Goal: Task Accomplishment & Management: Manage account settings

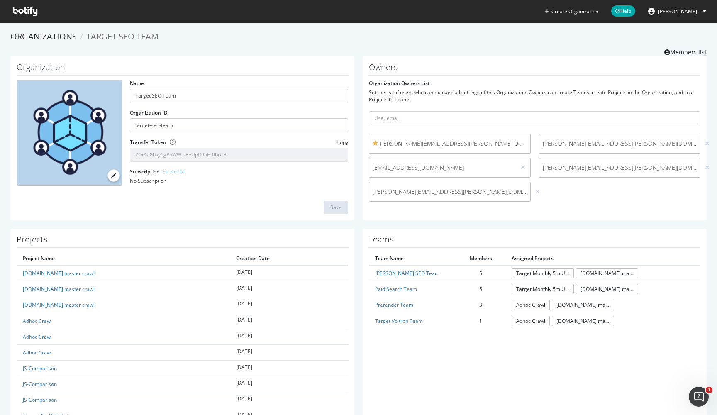
click at [692, 54] on link "Members list" at bounding box center [686, 51] width 42 height 10
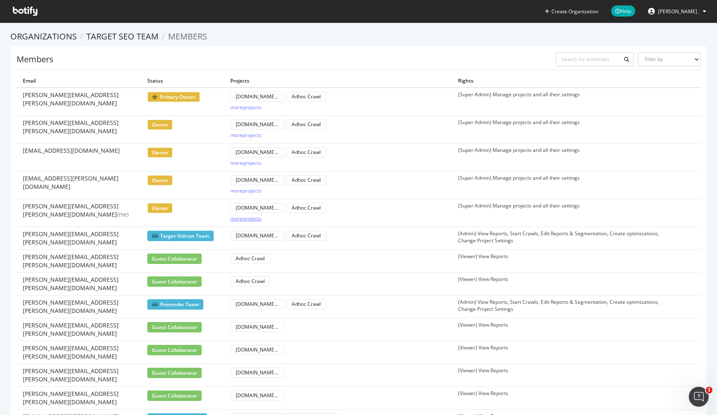
click at [244, 215] on div "more projects" at bounding box center [245, 218] width 31 height 7
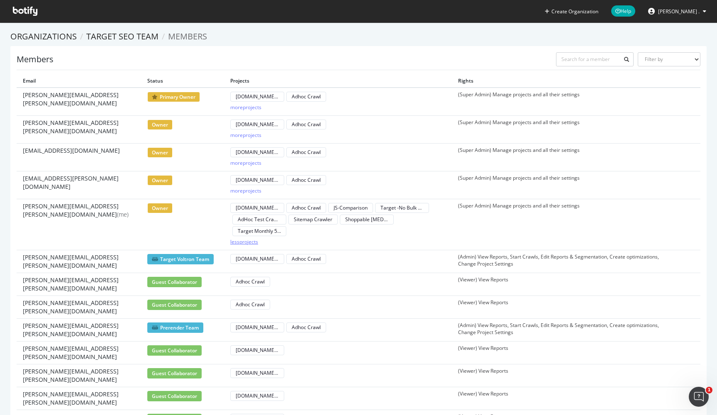
click at [249, 240] on div "less projects" at bounding box center [244, 241] width 28 height 7
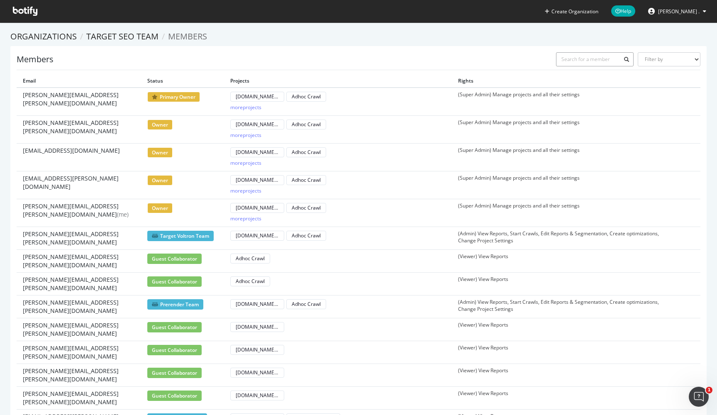
click at [592, 60] on input "text" at bounding box center [595, 59] width 78 height 14
paste input "[PERSON_NAME][EMAIL_ADDRESS][PERSON_NAME][DOMAIN_NAME]"
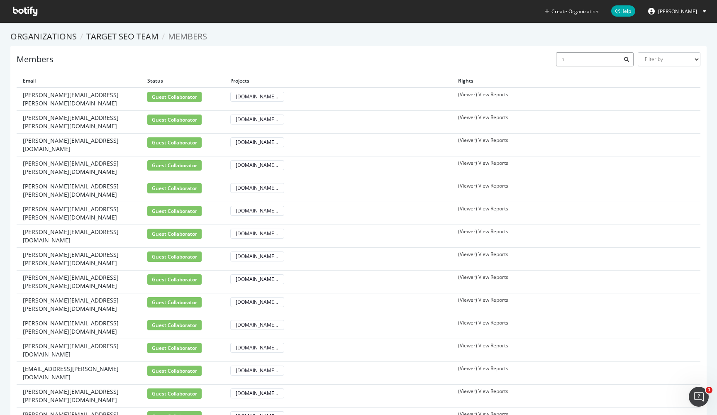
type input "n"
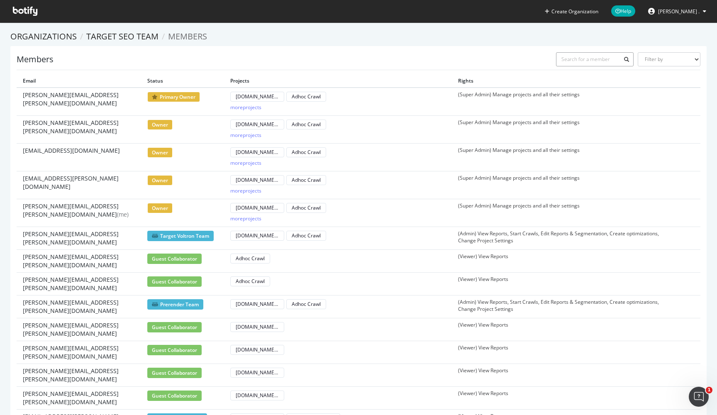
paste input "tanisha.bajaj@target.com"
type input "tanisha.bajaj@target.com"
click at [543, 40] on ol "Organizations Target SEO Team Members" at bounding box center [358, 37] width 697 height 12
click at [132, 34] on link "Target SEO Team" at bounding box center [122, 36] width 72 height 11
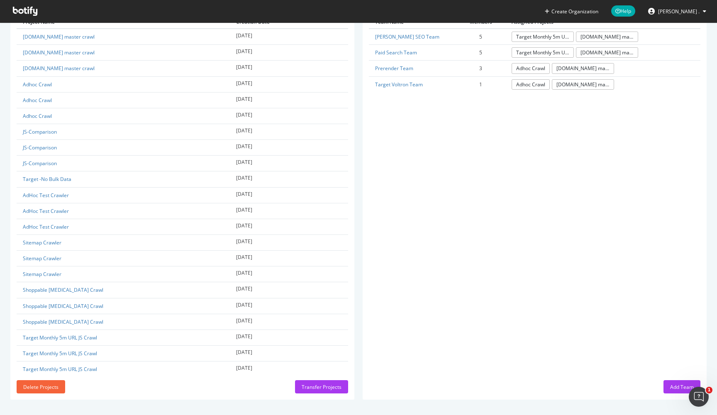
scroll to position [236, 0]
click at [672, 387] on div "Add Team" at bounding box center [682, 387] width 24 height 7
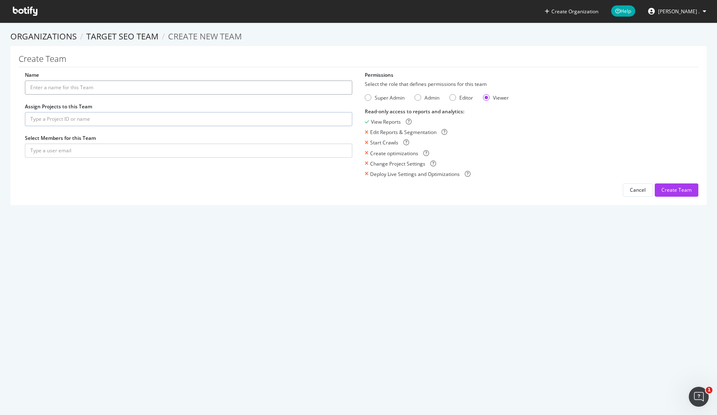
click at [159, 89] on input "Name" at bounding box center [189, 88] width 328 height 14
type input "Site Merch"
click at [143, 116] on input "text" at bounding box center [189, 119] width 328 height 14
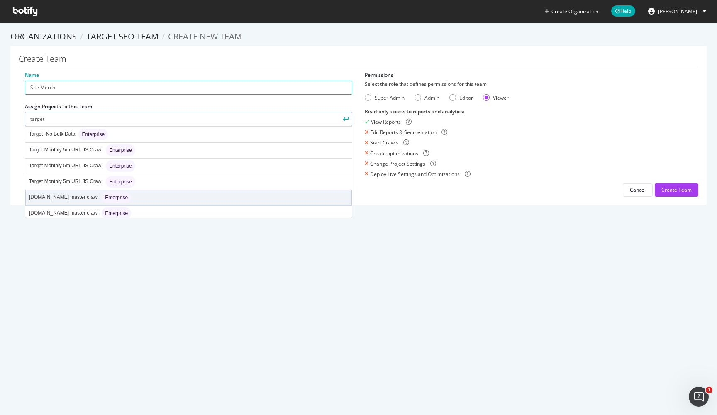
type input "target"
click at [134, 198] on div "target.com master crawl Enterprise" at bounding box center [189, 197] width 326 height 15
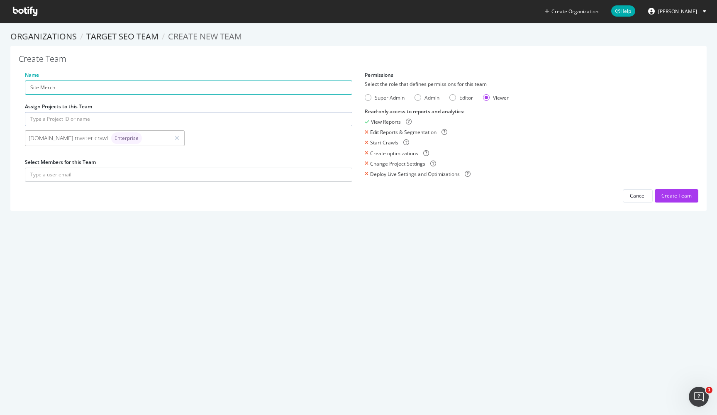
click at [199, 230] on div "Create Organization Help Balajee . Organizations Target SEO Team Create new Tea…" at bounding box center [358, 207] width 717 height 415
click at [174, 200] on div "Name Site Merch Assign Projects to this Team target.com master crawl Enterprise…" at bounding box center [359, 136] width 680 height 131
click at [173, 176] on input "text" at bounding box center [189, 175] width 328 height 14
type input "n"
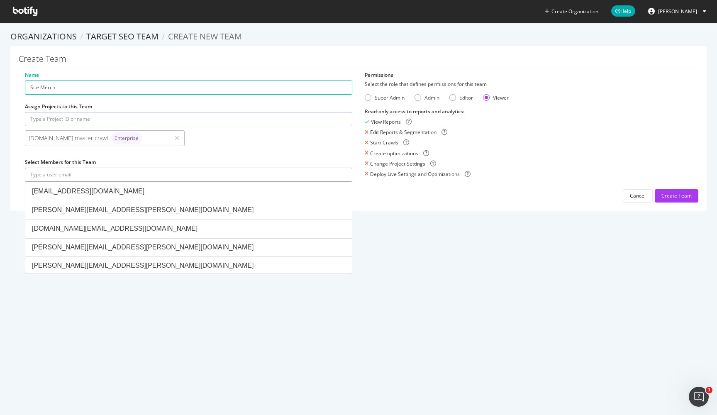
paste input "tanisha.bajaj@target.com"
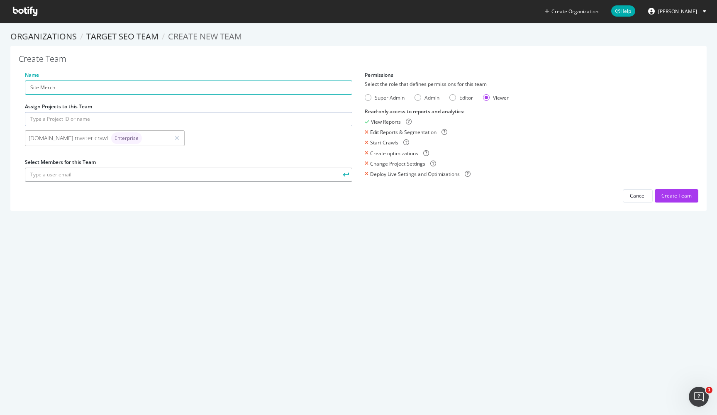
type input "tanisha.bajaj@target.com"
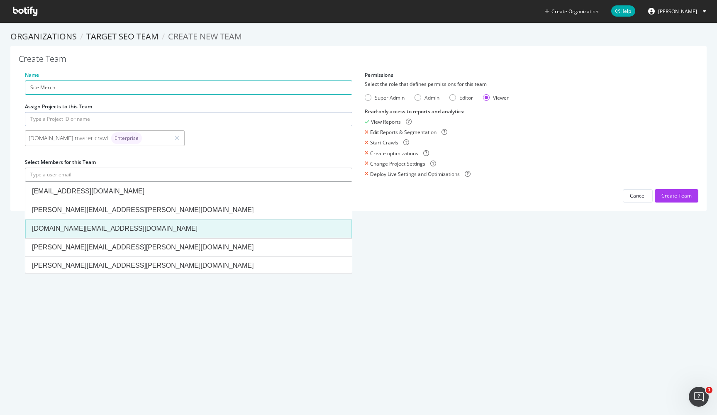
paste input "[PERSON_NAME][EMAIL_ADDRESS][PERSON_NAME][DOMAIN_NAME]"
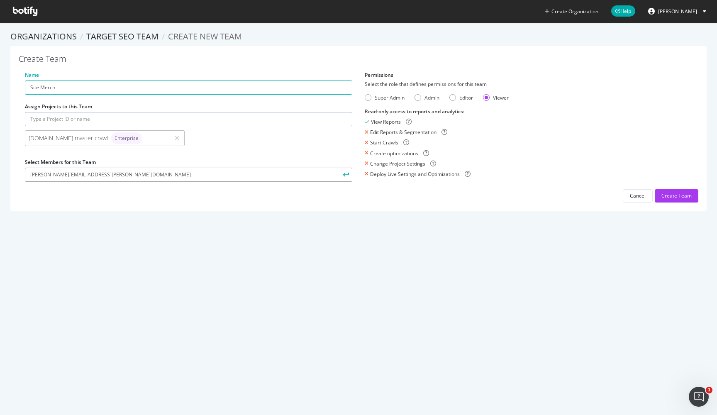
type input "[PERSON_NAME][EMAIL_ADDRESS][PERSON_NAME][DOMAIN_NAME]"
click at [217, 200] on div "Name Site Merch Assign Projects to this Team target.com master crawl Enterprise…" at bounding box center [359, 136] width 680 height 131
click at [686, 194] on div "Create Team" at bounding box center [677, 195] width 30 height 7
click at [148, 176] on input "[PERSON_NAME][EMAIL_ADDRESS][PERSON_NAME][DOMAIN_NAME]" at bounding box center [189, 175] width 328 height 14
click at [345, 176] on icon "submit" at bounding box center [346, 174] width 6 height 5
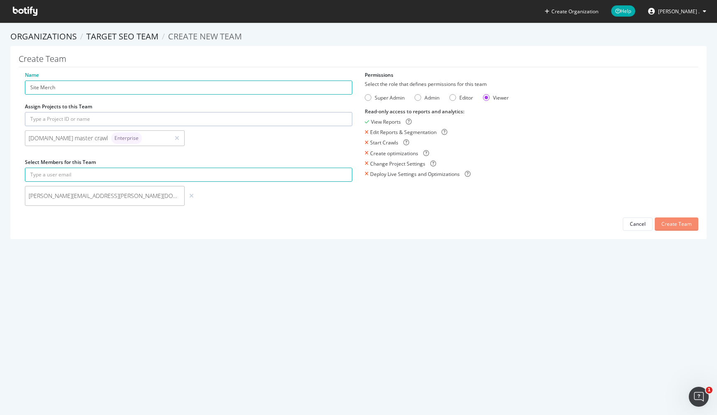
click at [673, 224] on div "Create Team" at bounding box center [677, 223] width 30 height 7
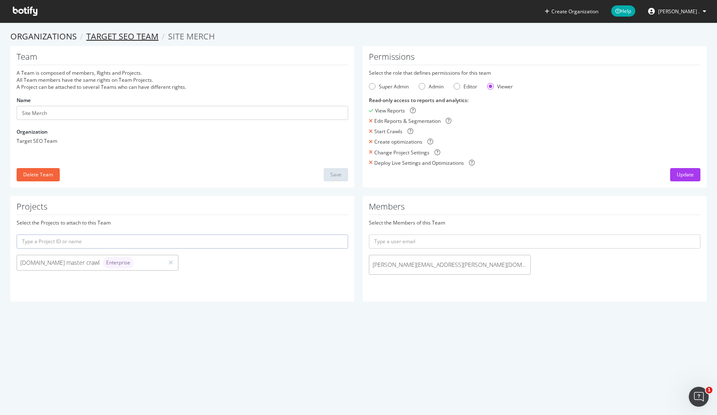
click at [136, 34] on link "Target SEO Team" at bounding box center [122, 36] width 72 height 11
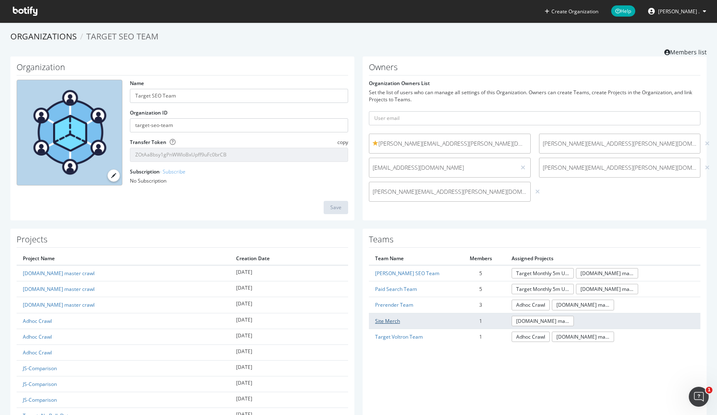
click at [395, 320] on link "Site Merch" at bounding box center [387, 321] width 25 height 7
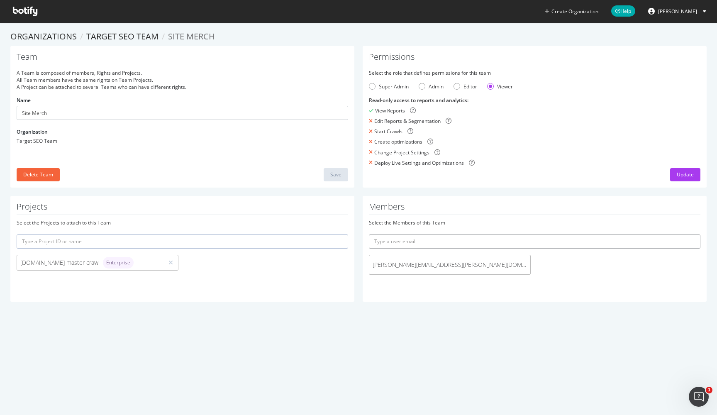
click at [425, 239] on input "text" at bounding box center [535, 242] width 332 height 14
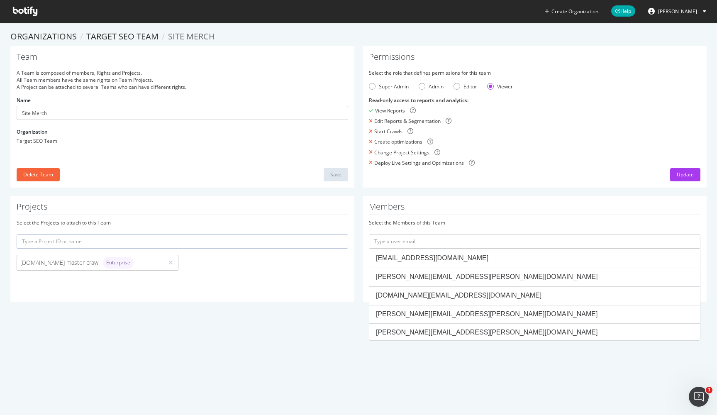
click at [305, 378] on div "Create Organization Help Balajee . Organizations Target SEO Team Site Merch Tea…" at bounding box center [358, 207] width 717 height 415
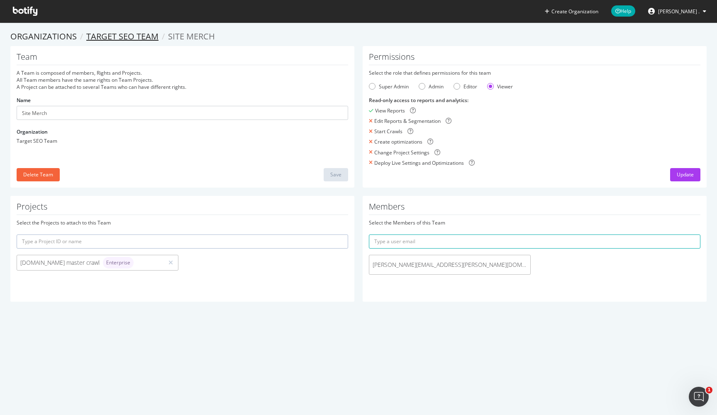
click at [130, 32] on link "Target SEO Team" at bounding box center [122, 36] width 72 height 11
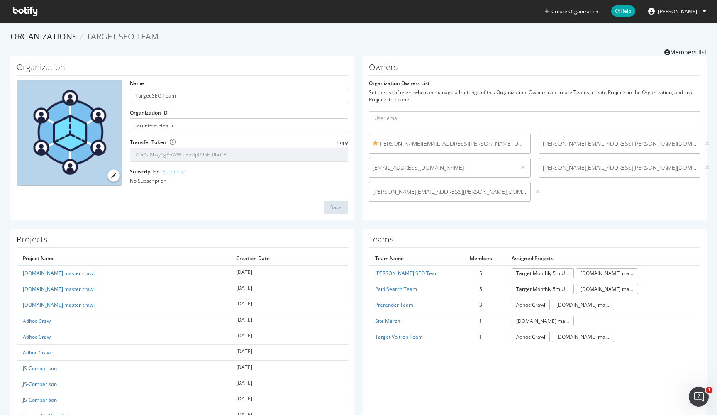
click at [363, 225] on div "Organization Name Target SEO Team Organization ID target-seo-team Transfer Toke…" at bounding box center [358, 142] width 705 height 172
click at [685, 55] on link "Members list" at bounding box center [686, 51] width 42 height 10
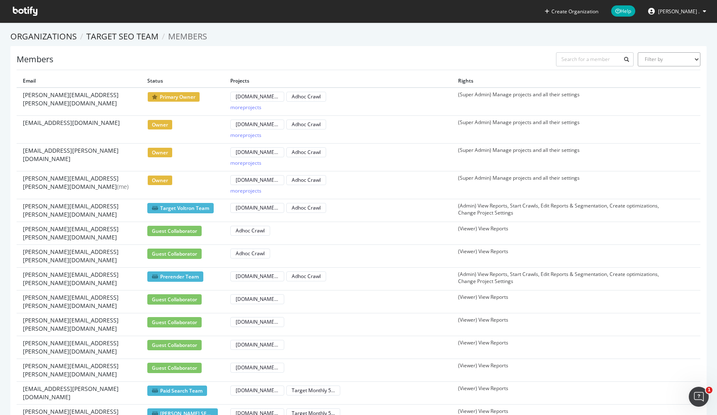
click at [688, 63] on select "Filter by Primary Owner Owner Member Admin Collaborator Guest Collaborator" at bounding box center [669, 59] width 63 height 14
click at [107, 40] on link "Target SEO Team" at bounding box center [122, 36] width 72 height 11
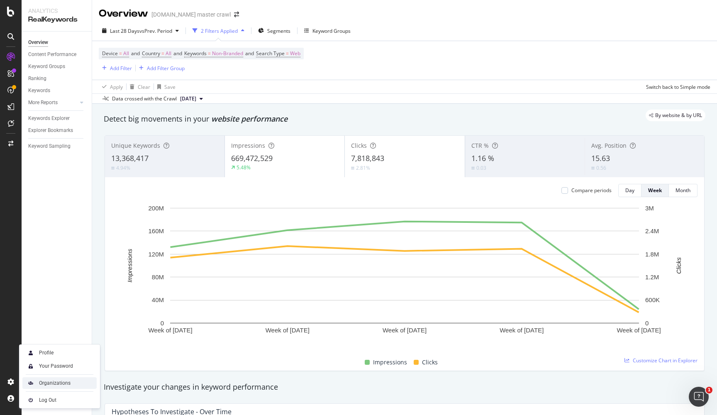
click at [52, 384] on div "Organizations" at bounding box center [55, 383] width 32 height 7
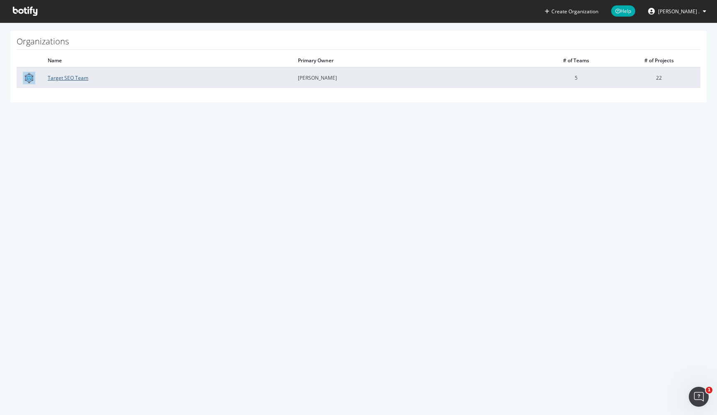
click at [56, 81] on link "Target SEO Team" at bounding box center [68, 77] width 41 height 7
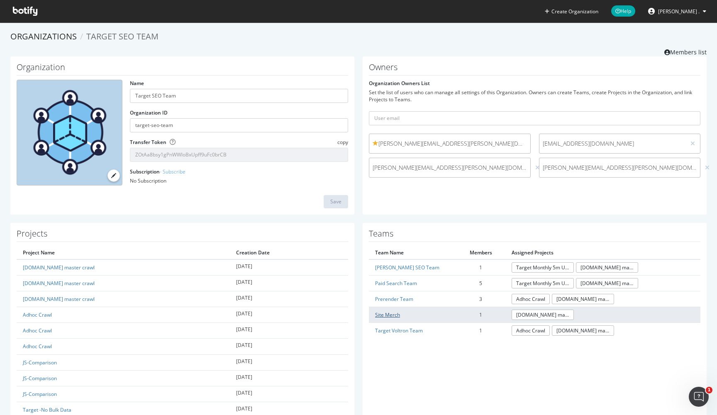
click at [387, 313] on link "Site Merch" at bounding box center [387, 314] width 25 height 7
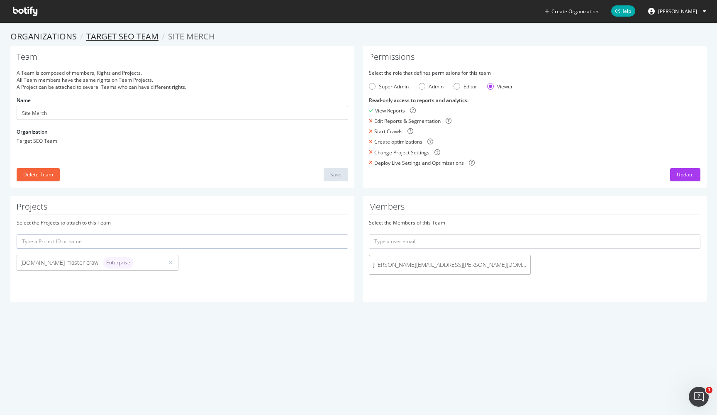
click at [134, 39] on link "Target SEO Team" at bounding box center [122, 36] width 72 height 11
